Goal: Task Accomplishment & Management: Complete application form

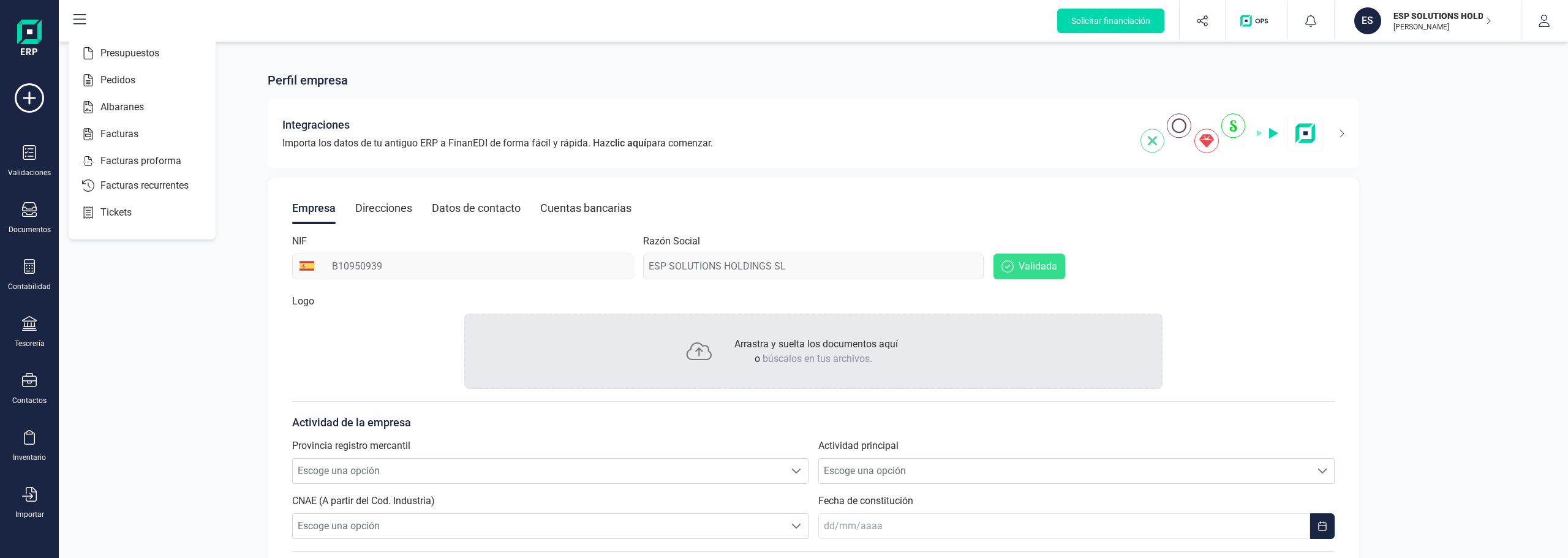
click at [610, 79] on div "Perfil empresa" at bounding box center [814, 80] width 1092 height 17
click at [1546, 22] on icon "button" at bounding box center [1544, 20] width 11 height 12
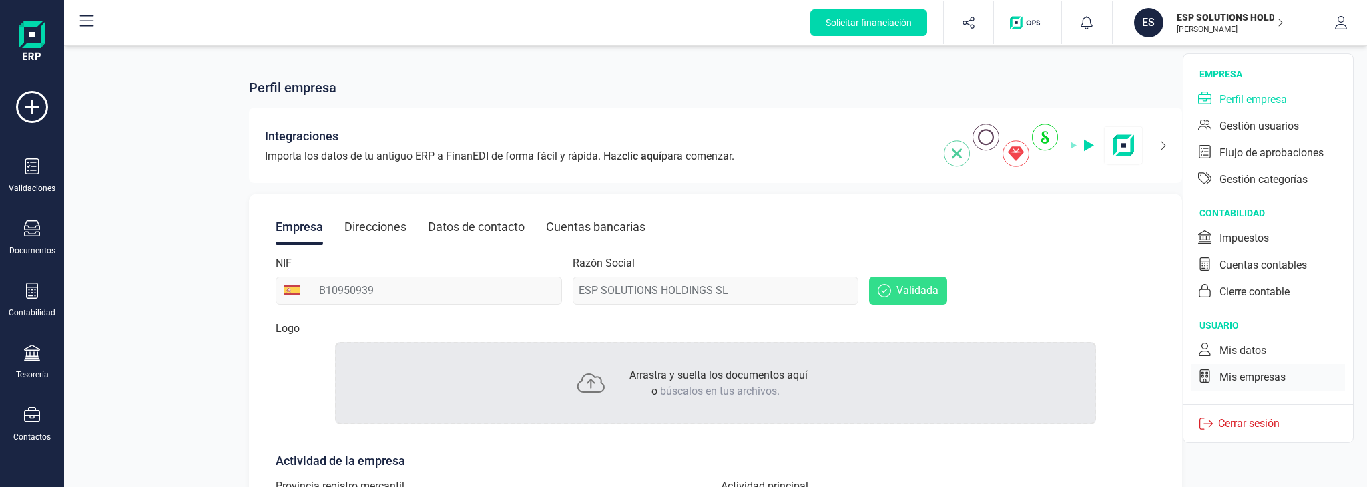
click at [1250, 376] on div "Mis empresas" at bounding box center [1253, 377] width 66 height 16
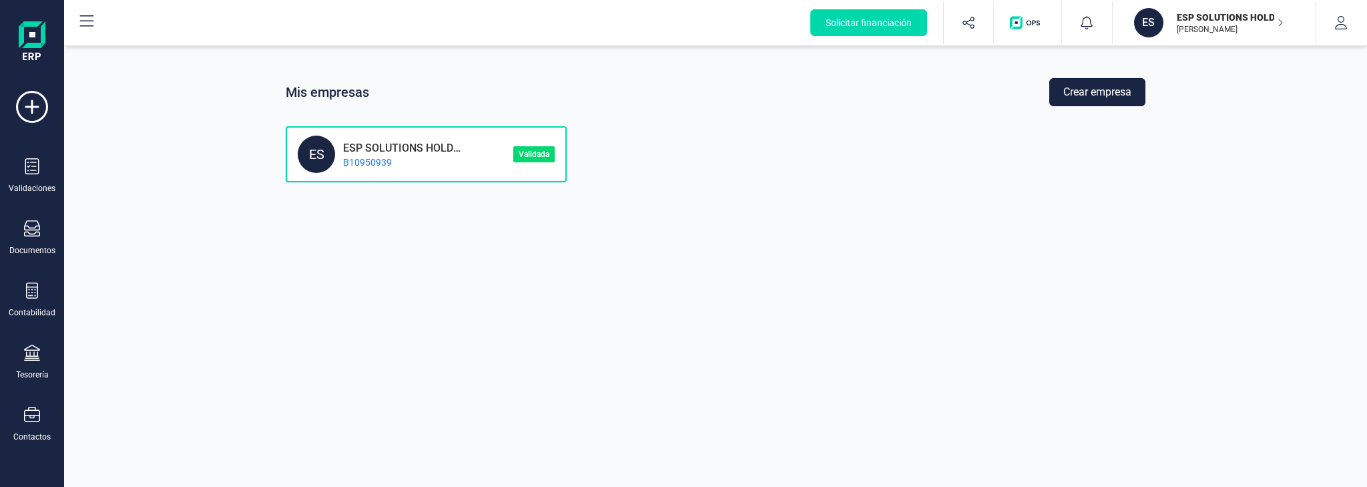
click at [1080, 93] on button "Crear empresa" at bounding box center [1098, 92] width 96 height 28
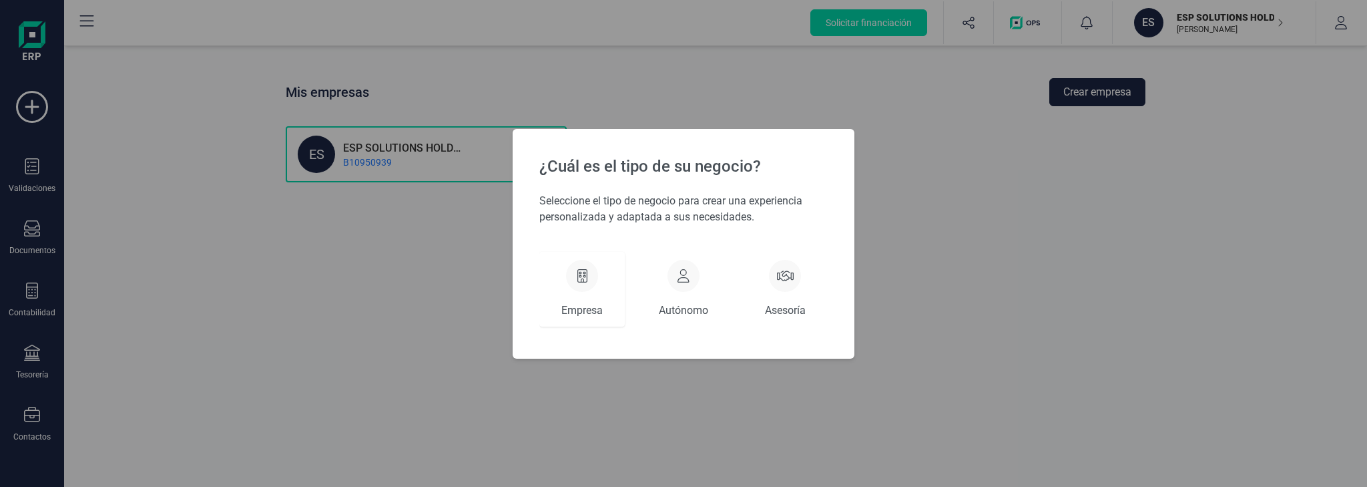
click at [578, 274] on icon at bounding box center [583, 275] width 10 height 13
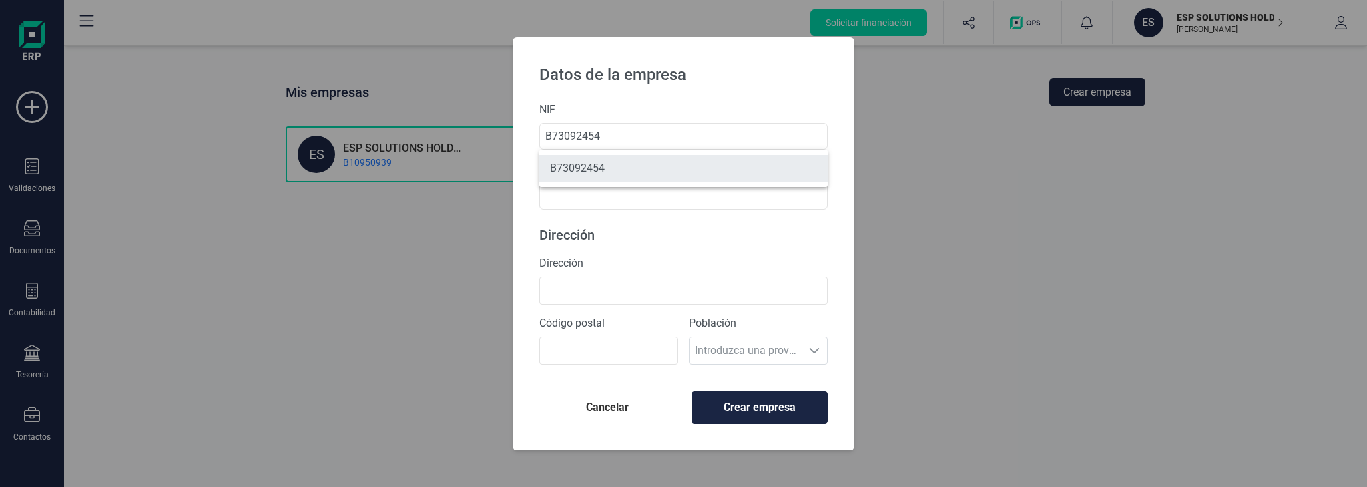
type input "B73092454"
click at [598, 163] on li "B73092454" at bounding box center [683, 168] width 288 height 27
type input "AT LA ESPADA SLL"
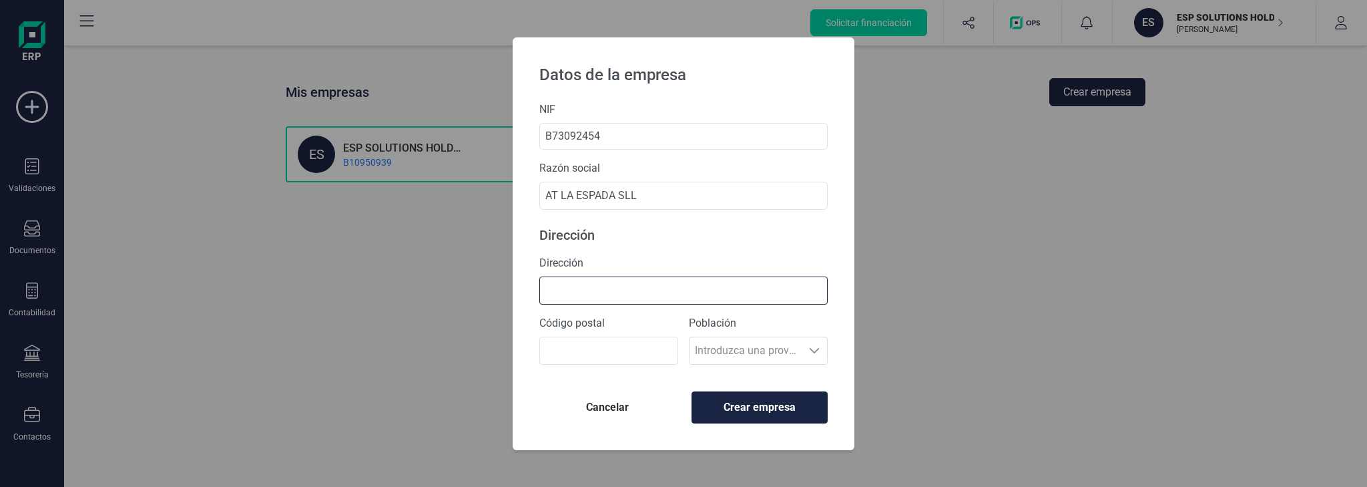
click at [578, 294] on input "Dirección" at bounding box center [683, 290] width 288 height 28
type input "a"
type input "[STREET_ADDRESS]"
type input "30563"
click at [756, 402] on span "Crear empresa" at bounding box center [760, 407] width 114 height 16
